Goal: Task Accomplishment & Management: Use online tool/utility

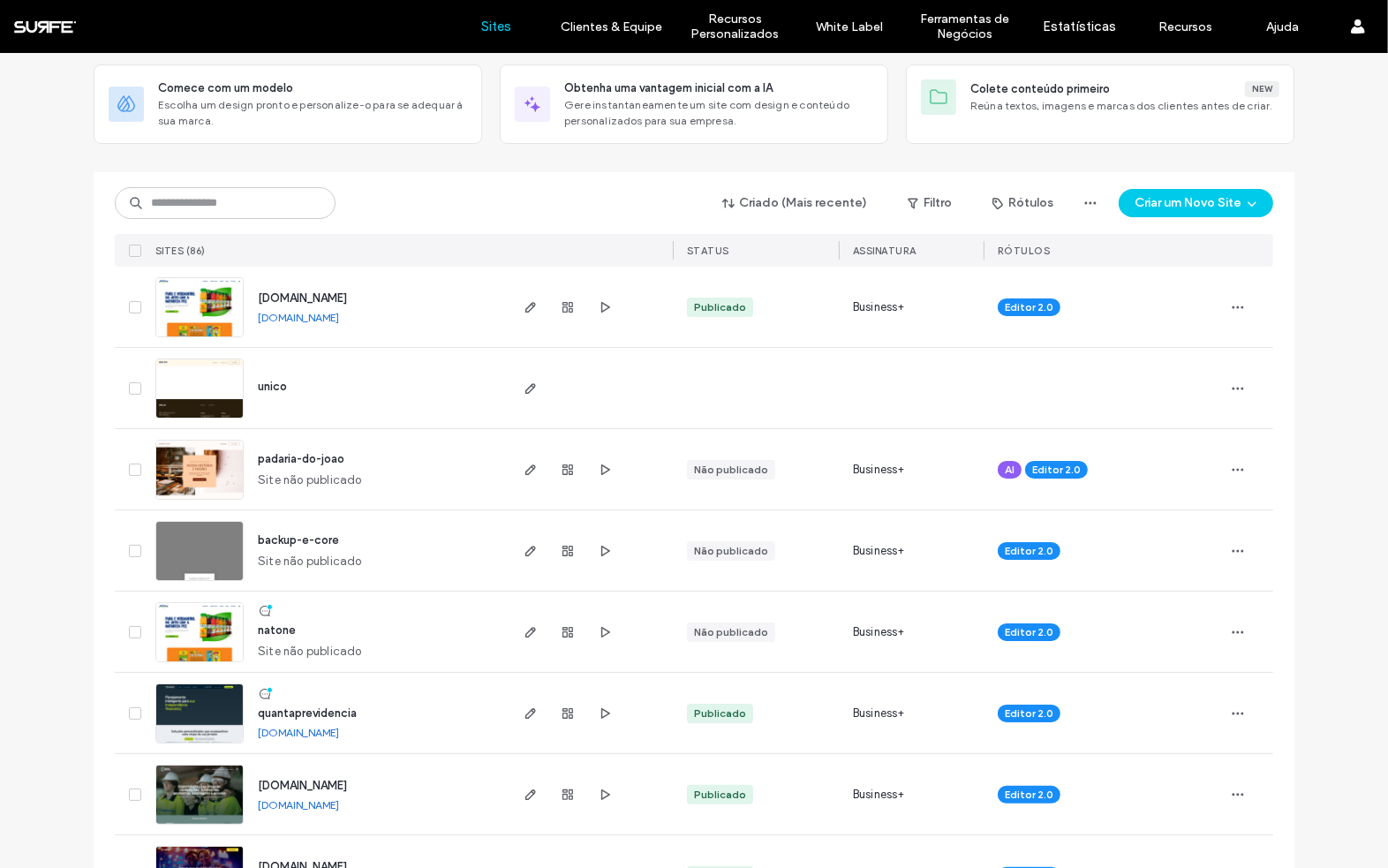
scroll to position [104, 0]
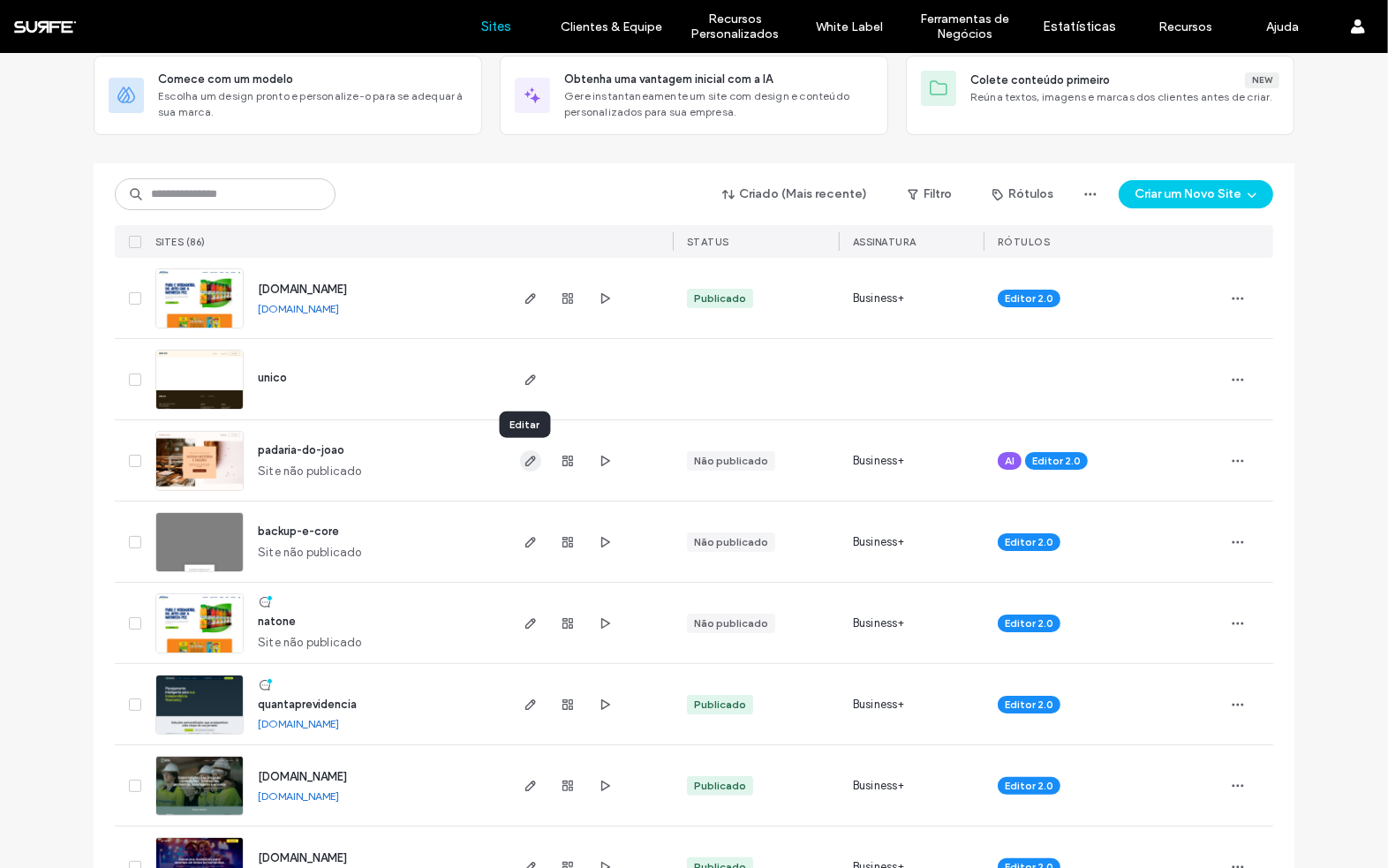
click at [525, 459] on use "button" at bounding box center [531, 461] width 11 height 11
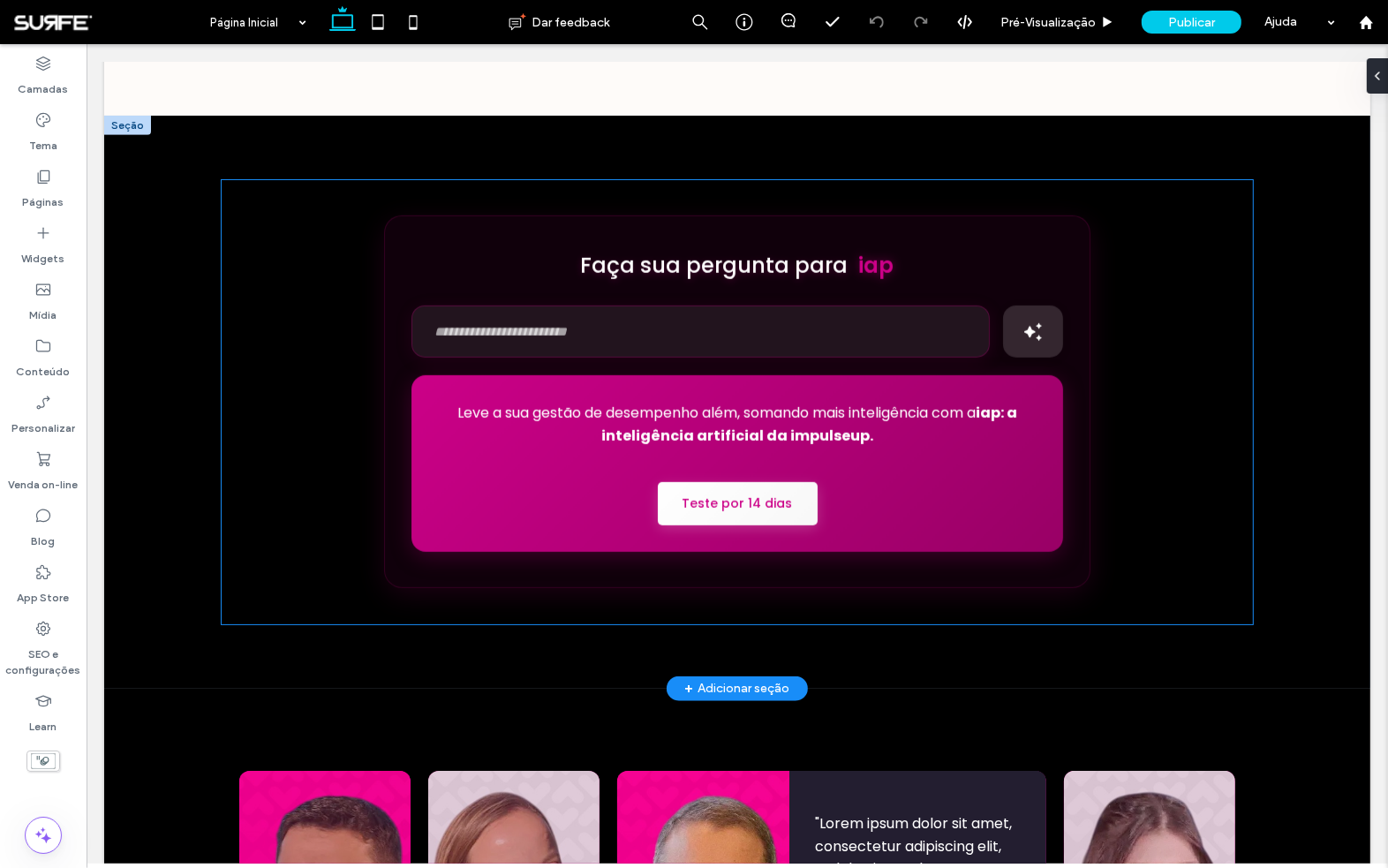
click at [953, 313] on input "text" at bounding box center [699, 331] width 578 height 52
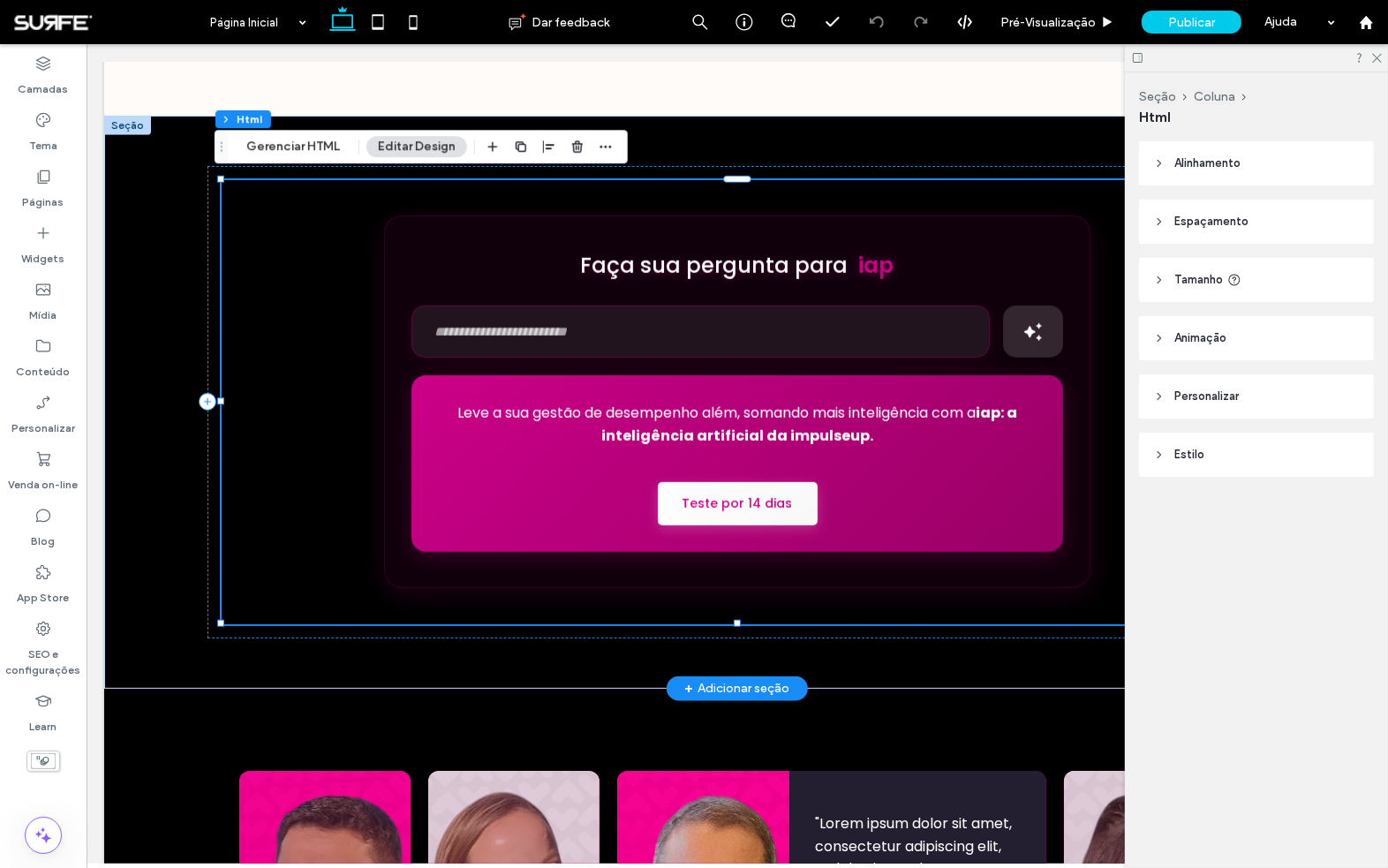
click at [953, 313] on div "Faça sua pergunta para iap iap está analisando sua pergunta Leve a sua gestão d…" at bounding box center [736, 401] width 1031 height 443
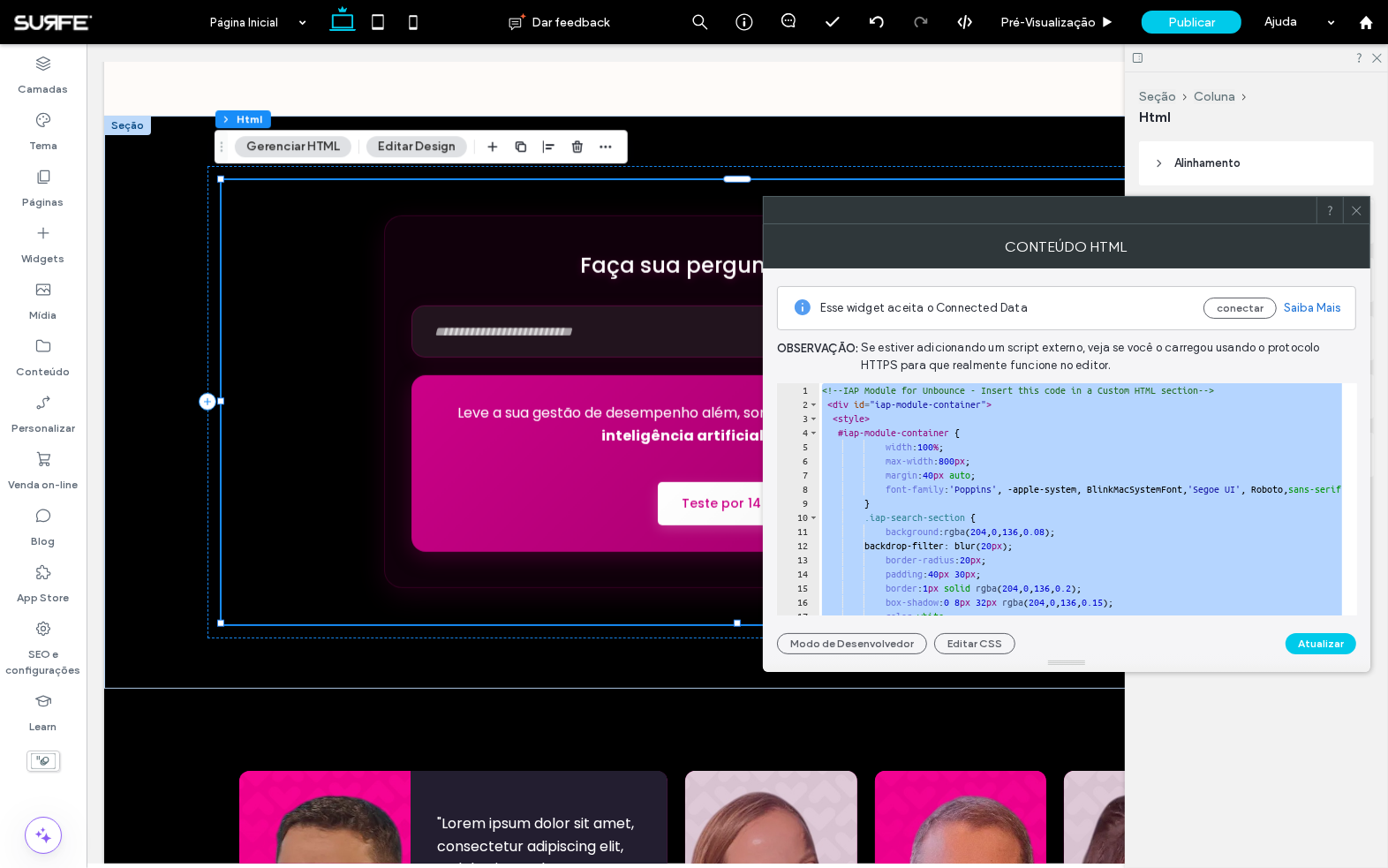
type textarea "**********"
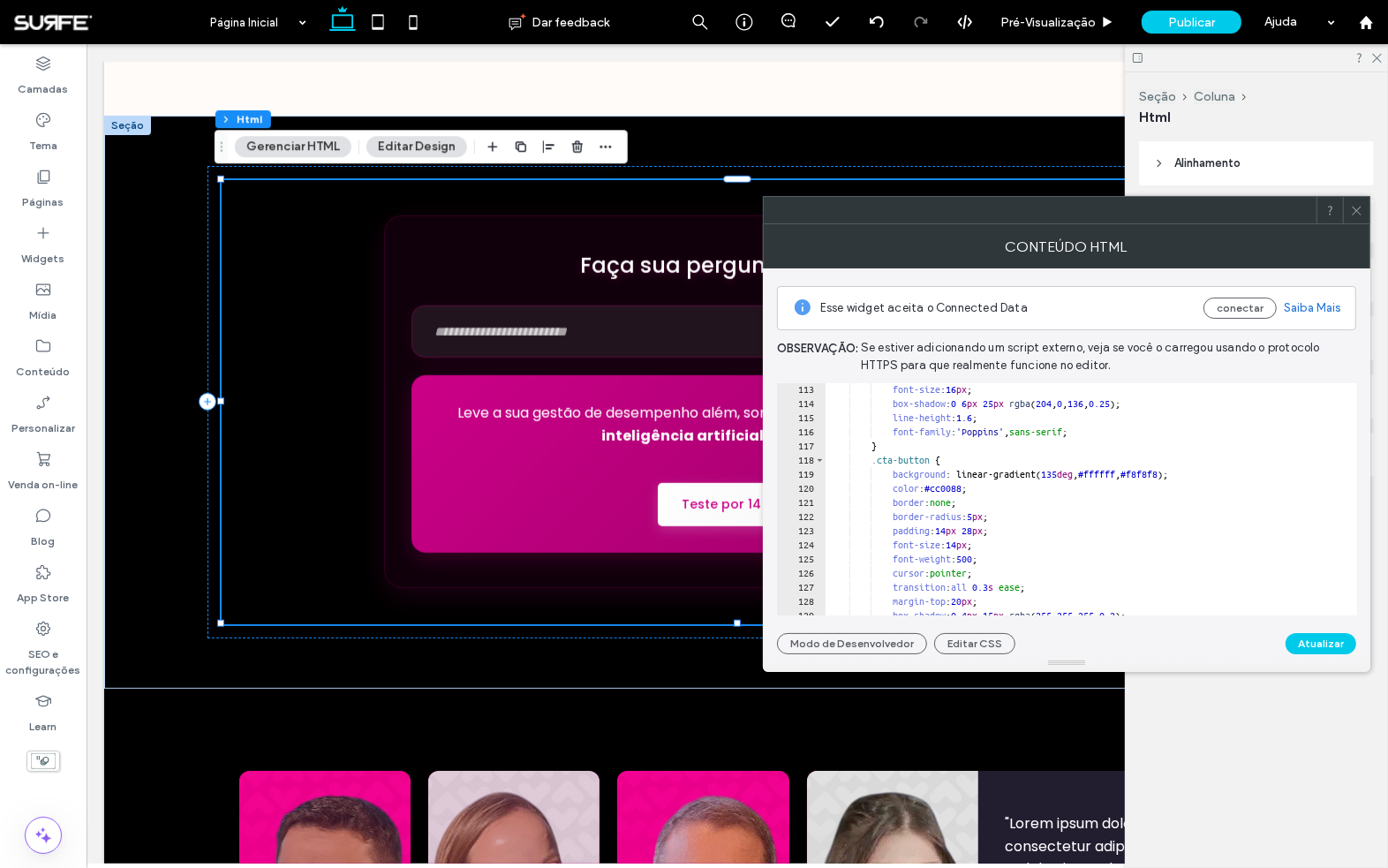
scroll to position [1671, 0]
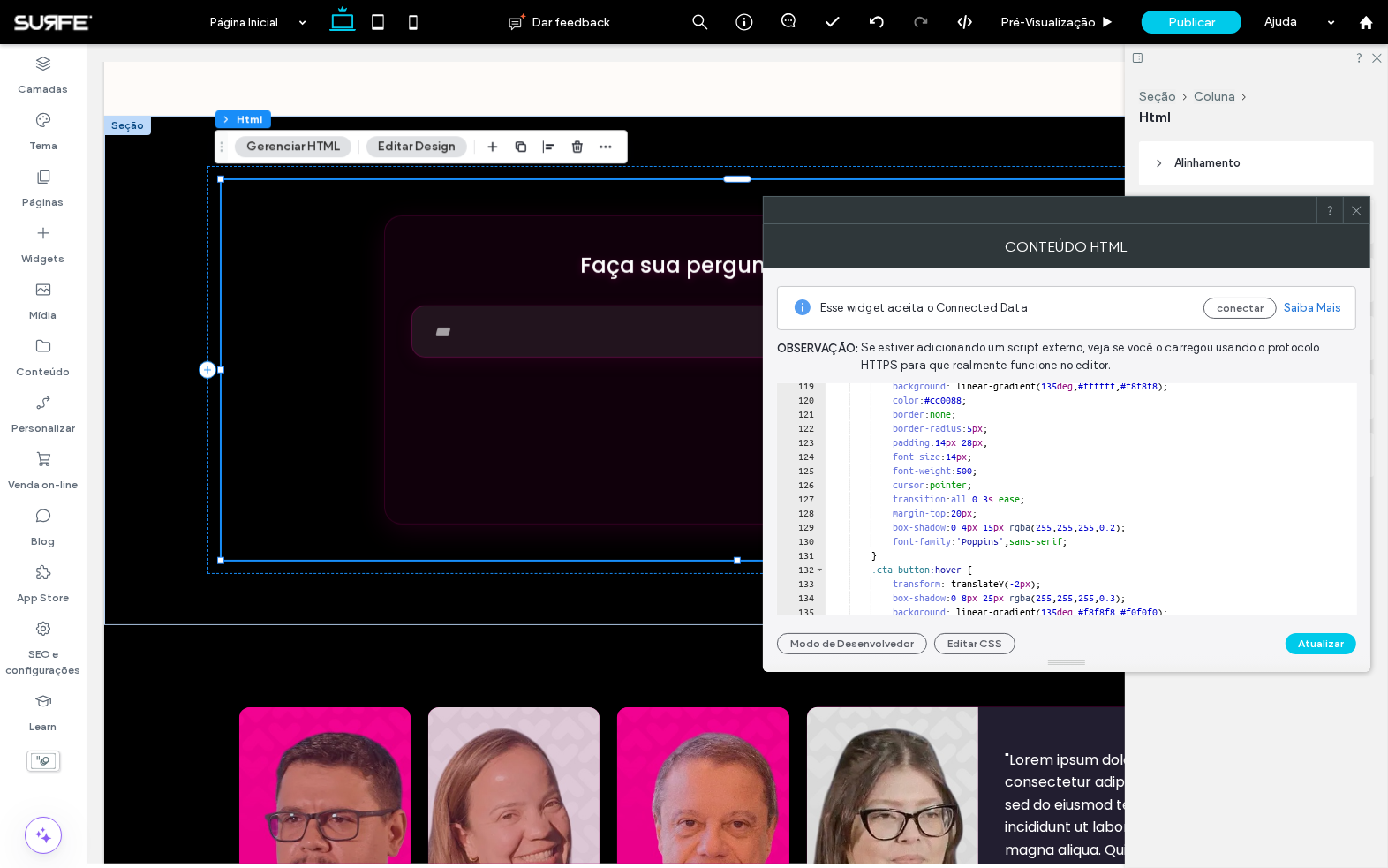
click at [1359, 217] on span at bounding box center [1356, 210] width 14 height 26
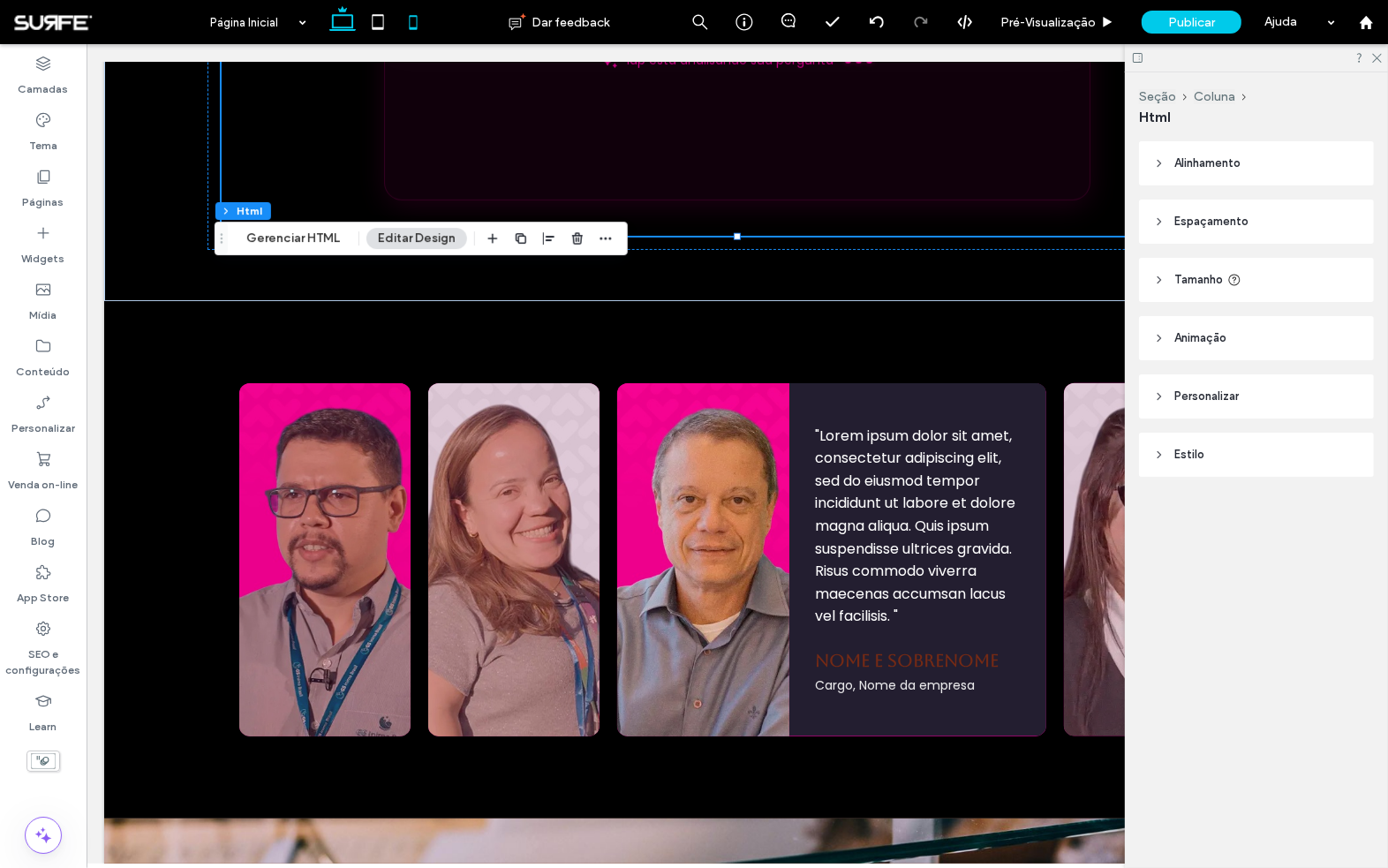
scroll to position [1152, 0]
